Goal: Transaction & Acquisition: Subscribe to service/newsletter

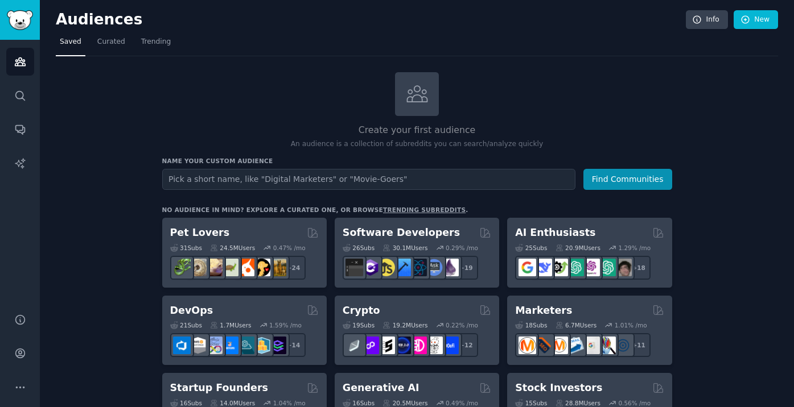
click at [160, 42] on span "Trending" at bounding box center [156, 42] width 30 height 10
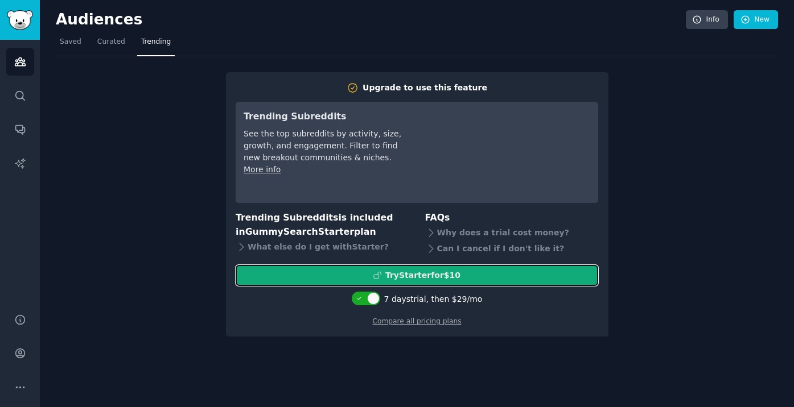
click at [443, 275] on div "Try Starter for $10" at bounding box center [422, 276] width 75 height 12
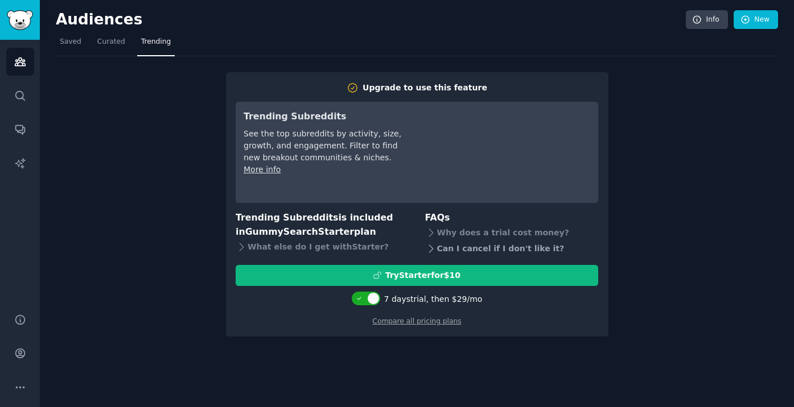
click at [498, 255] on div "Can I cancel if I don't like it?" at bounding box center [512, 249] width 174 height 16
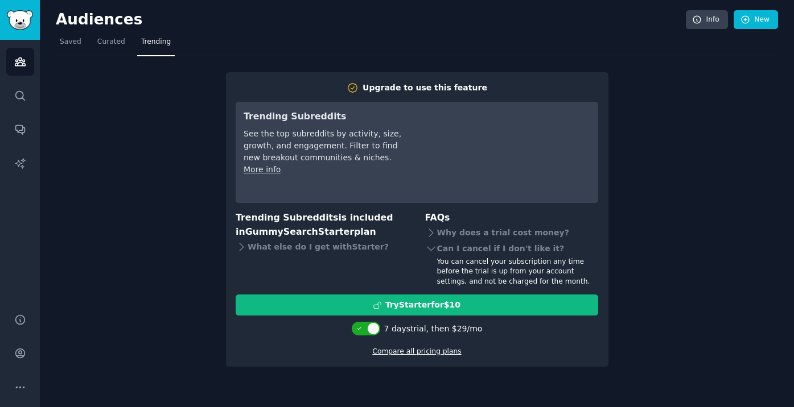
click at [430, 355] on link "Compare all pricing plans" at bounding box center [416, 352] width 89 height 8
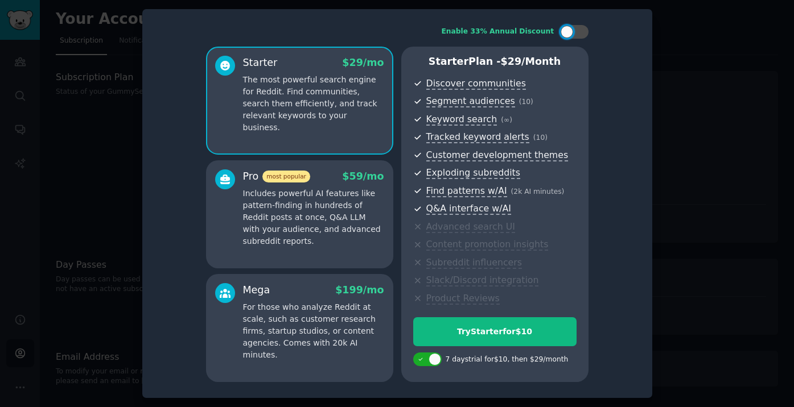
click at [654, 159] on div at bounding box center [397, 203] width 794 height 407
